Goal: Transaction & Acquisition: Purchase product/service

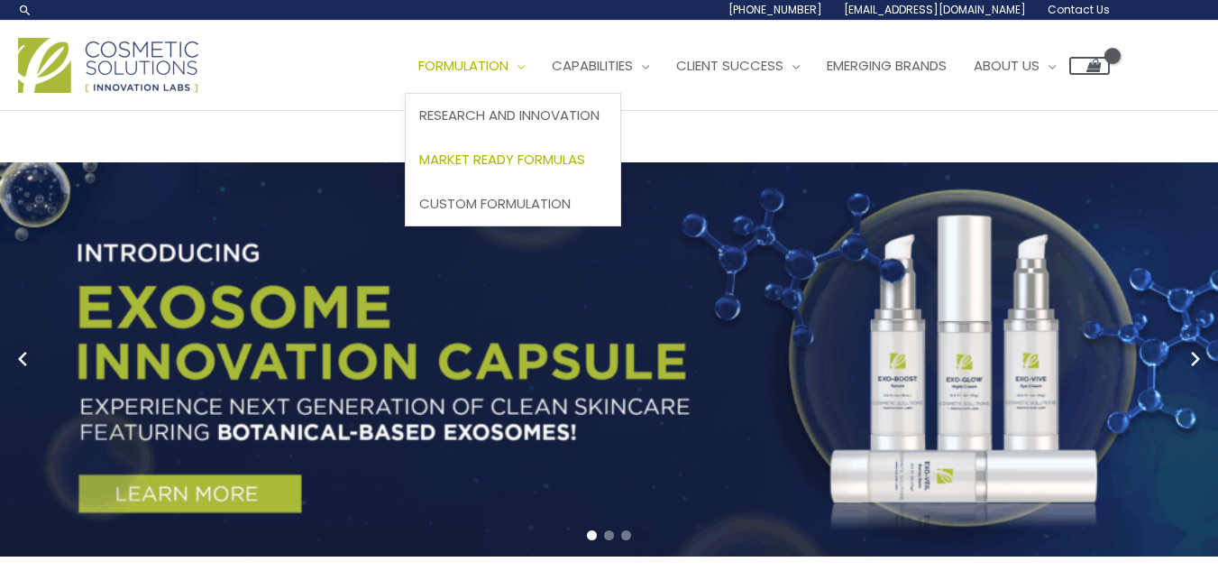
click at [543, 170] on link "Market Ready Formulas" at bounding box center [513, 160] width 215 height 44
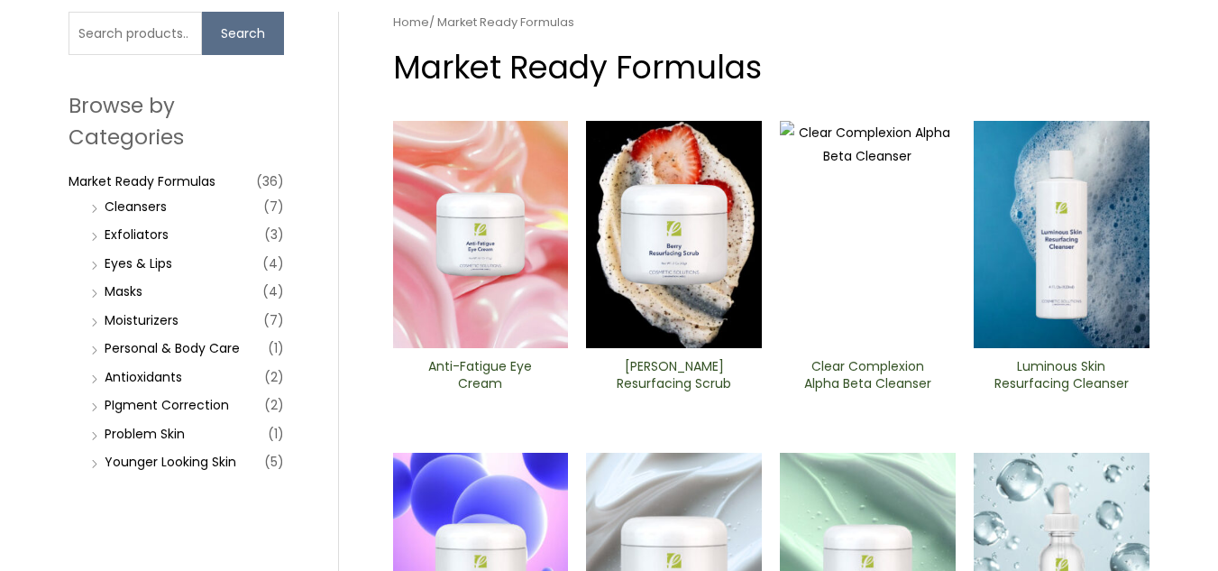
scroll to position [180, 0]
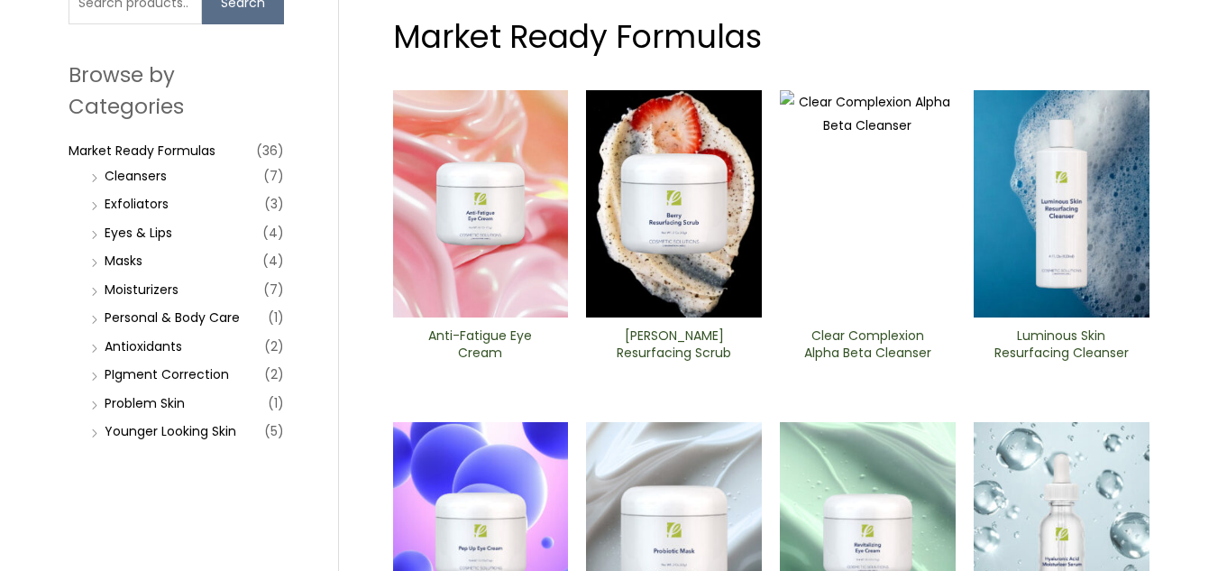
click at [99, 312] on li "Personal & Body Care (1)" at bounding box center [185, 317] width 197 height 25
click at [123, 314] on link "Personal & Body Care" at bounding box center [172, 317] width 135 height 18
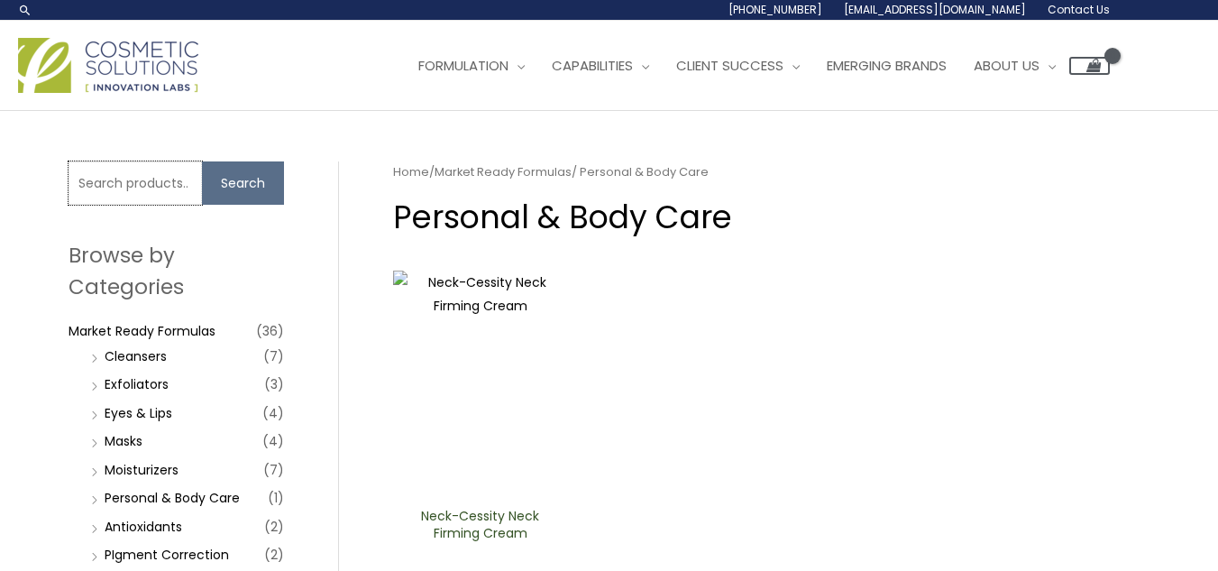
click at [144, 176] on input "Search for:" at bounding box center [135, 182] width 133 height 43
type input "d"
type input "spf"
click at [202, 161] on button "Search" at bounding box center [243, 182] width 82 height 43
